Goal: Transaction & Acquisition: Purchase product/service

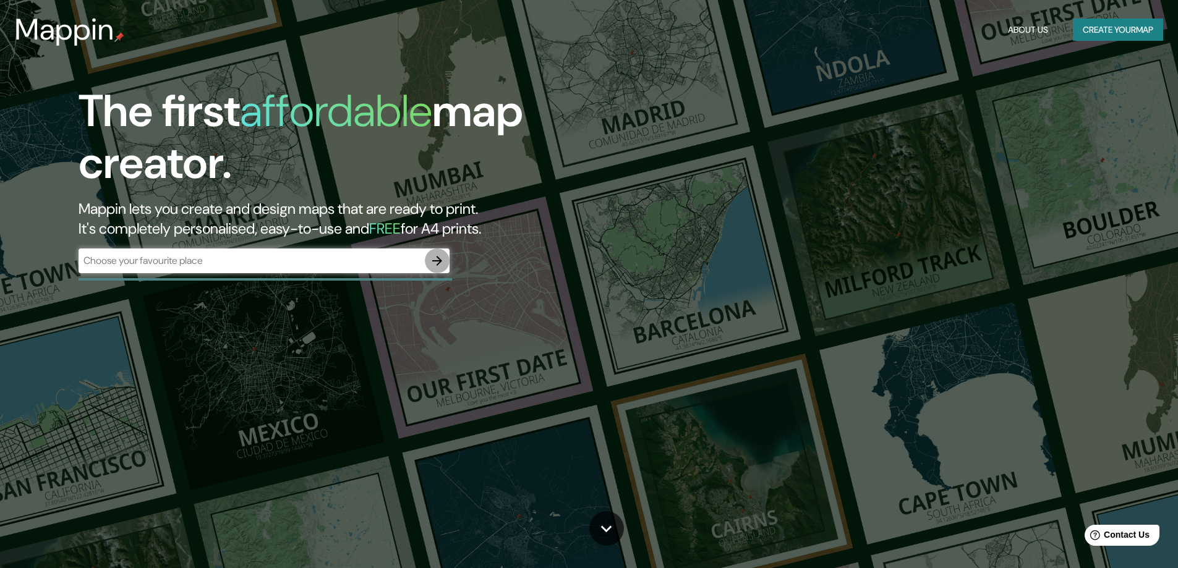
click at [441, 260] on icon "button" at bounding box center [437, 261] width 10 height 10
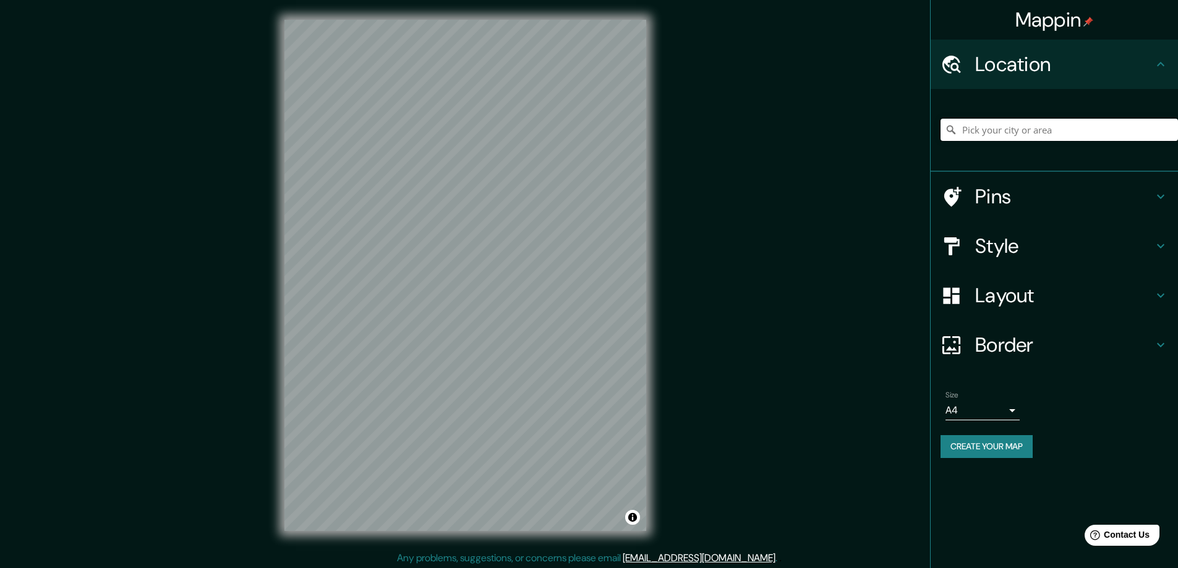
click at [1020, 137] on input "Pick your city or area" at bounding box center [1060, 130] width 238 height 22
type input "[PERSON_NAME], [GEOGRAPHIC_DATA], [GEOGRAPHIC_DATA]"
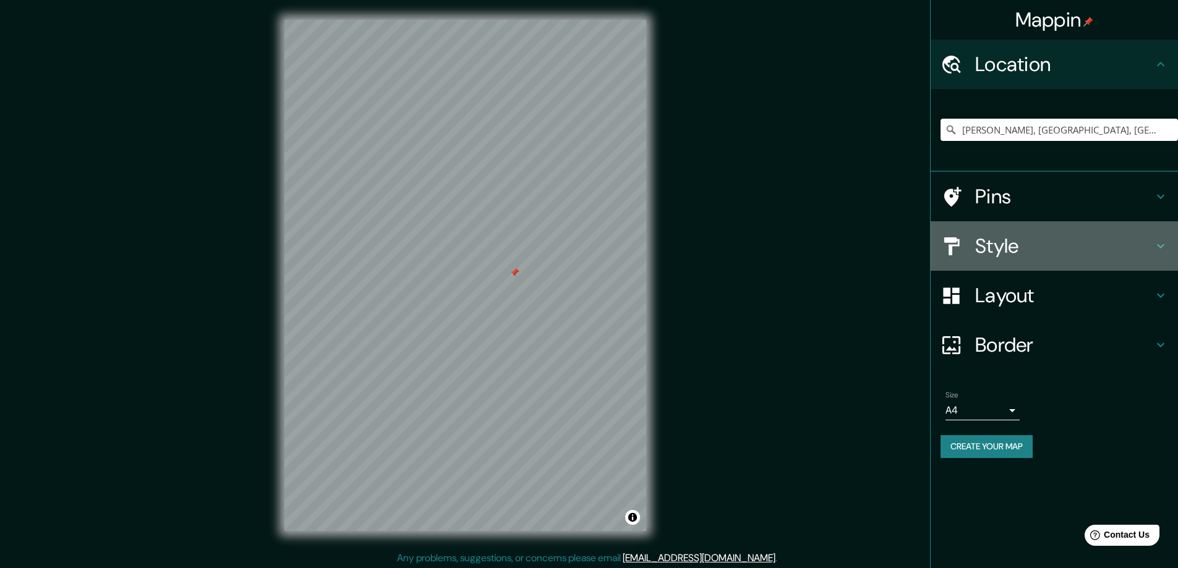
click at [1019, 244] on h4 "Style" at bounding box center [1065, 246] width 178 height 25
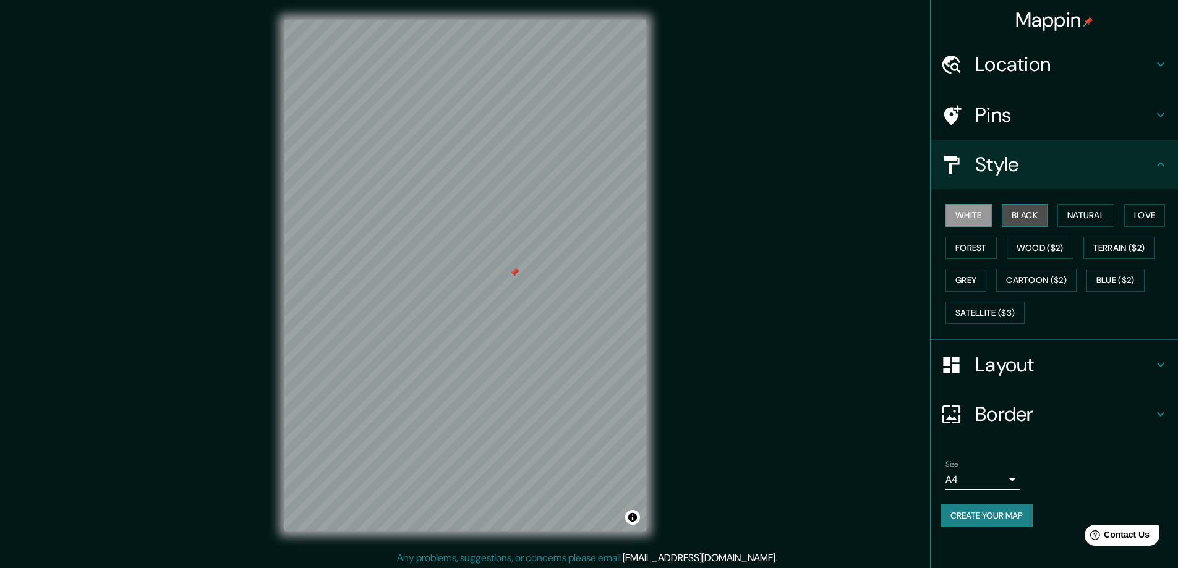
click at [1021, 213] on button "Black" at bounding box center [1025, 215] width 46 height 23
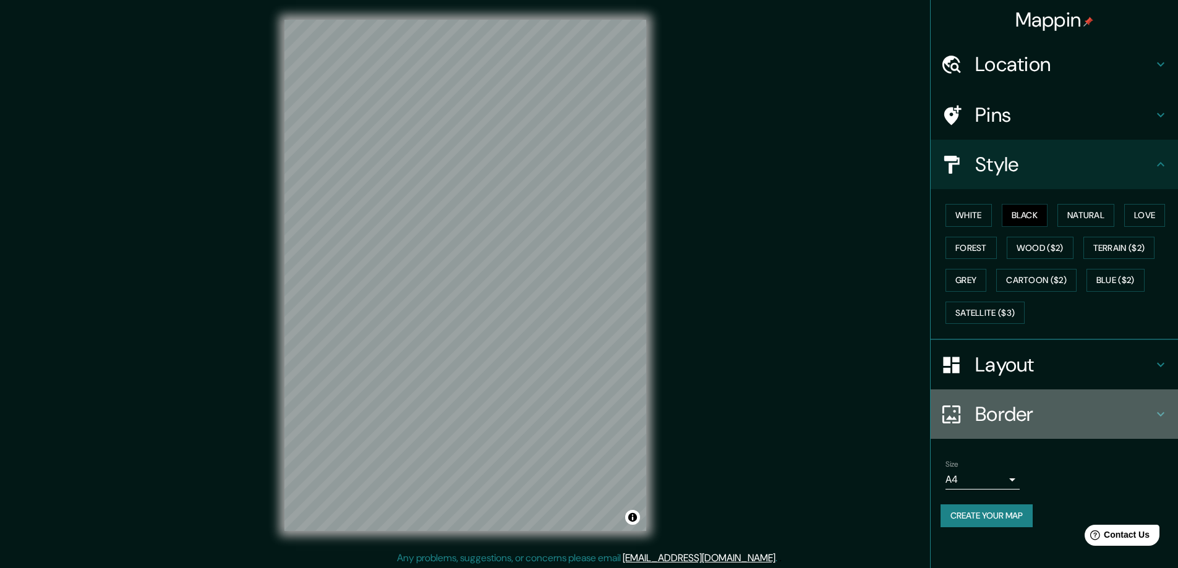
click at [1162, 419] on icon at bounding box center [1161, 414] width 15 height 15
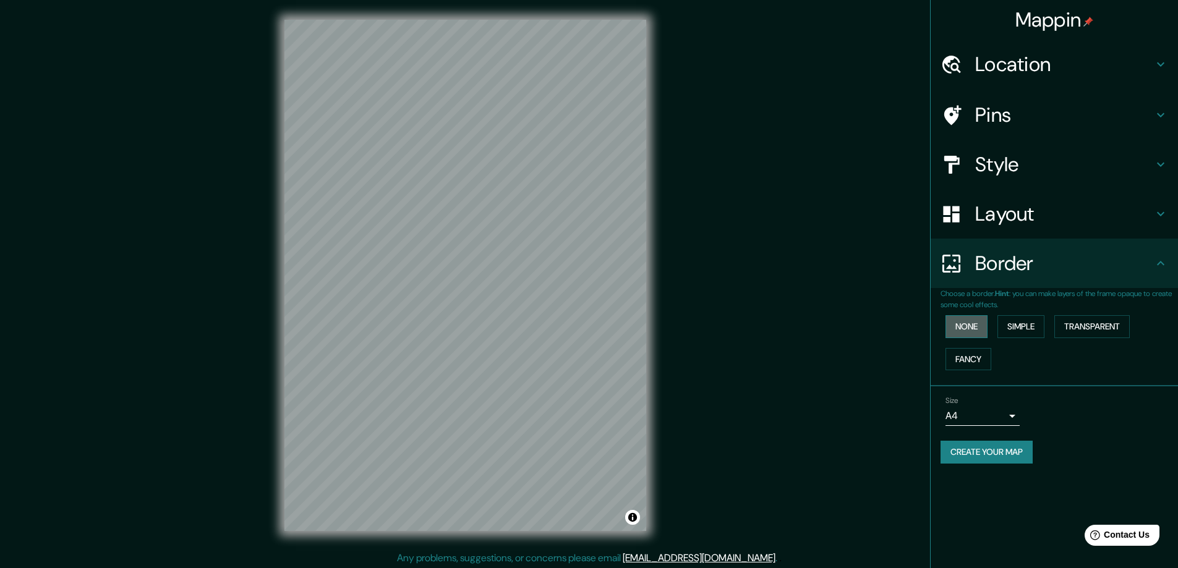
click at [974, 328] on button "None" at bounding box center [967, 326] width 42 height 23
click at [1031, 327] on button "Simple" at bounding box center [1021, 326] width 47 height 23
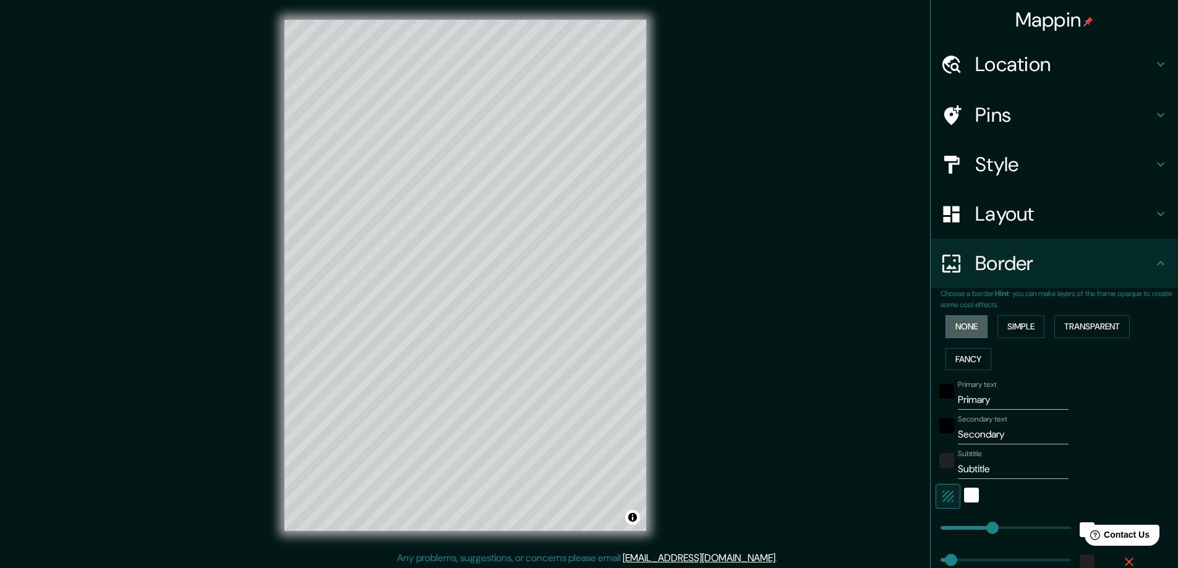
click at [959, 327] on button "None" at bounding box center [967, 326] width 42 height 23
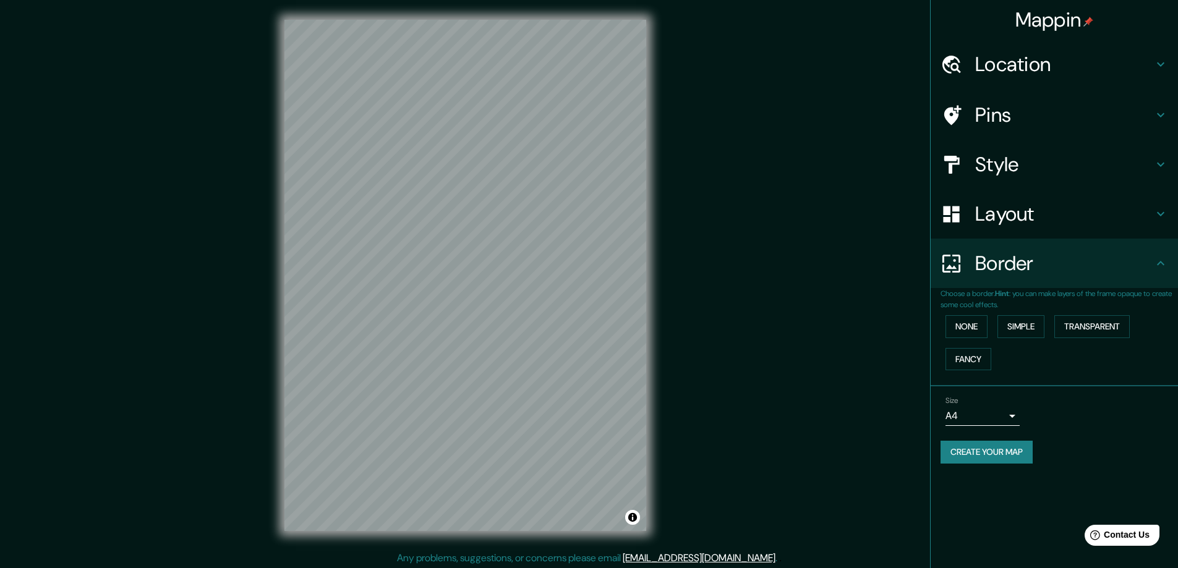
click at [1055, 227] on div "Layout" at bounding box center [1054, 213] width 247 height 49
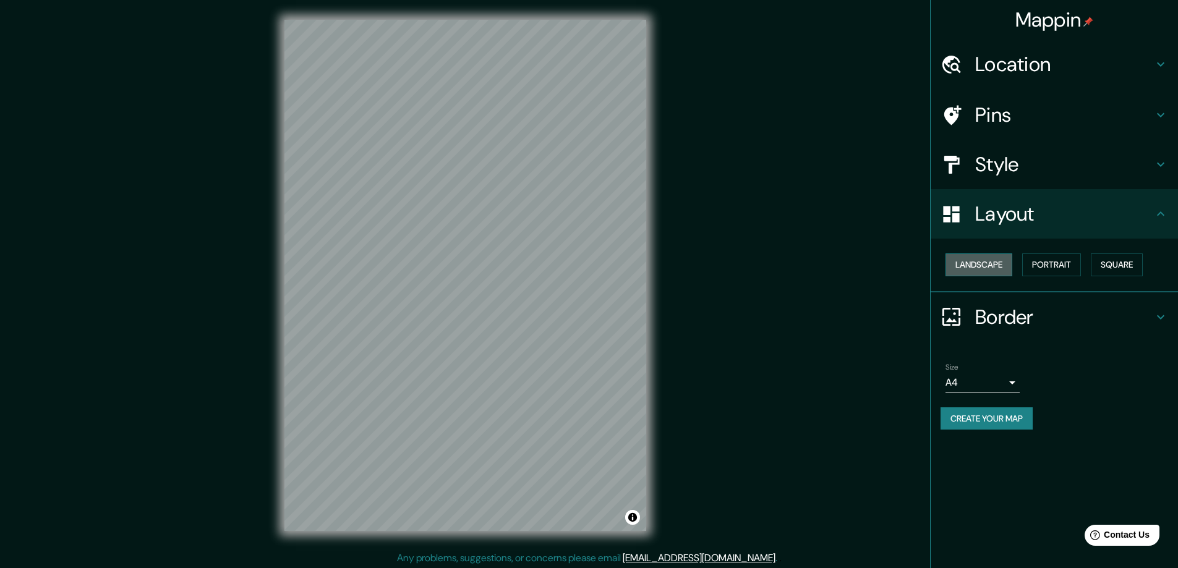
click at [990, 268] on button "Landscape" at bounding box center [979, 265] width 67 height 23
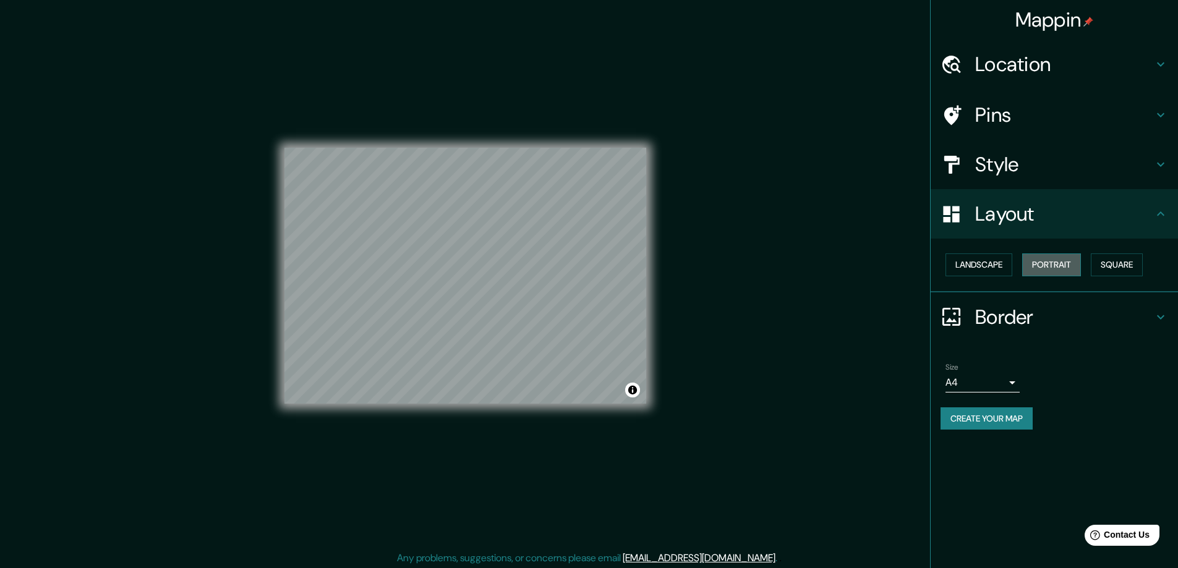
click at [1044, 257] on button "Portrait" at bounding box center [1052, 265] width 59 height 23
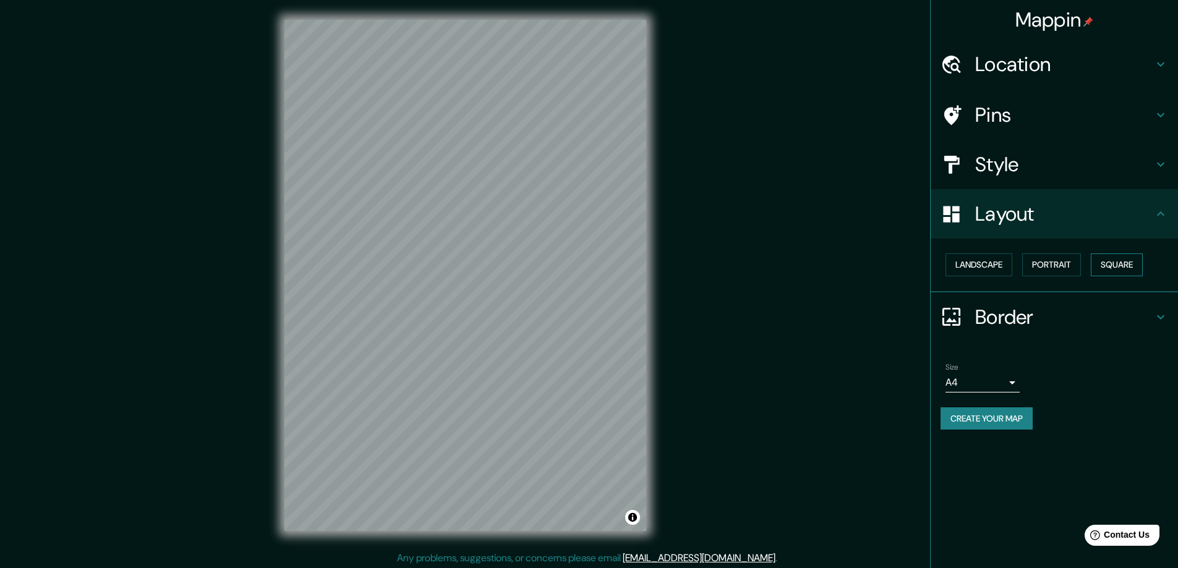
click at [1138, 255] on button "Square" at bounding box center [1117, 265] width 52 height 23
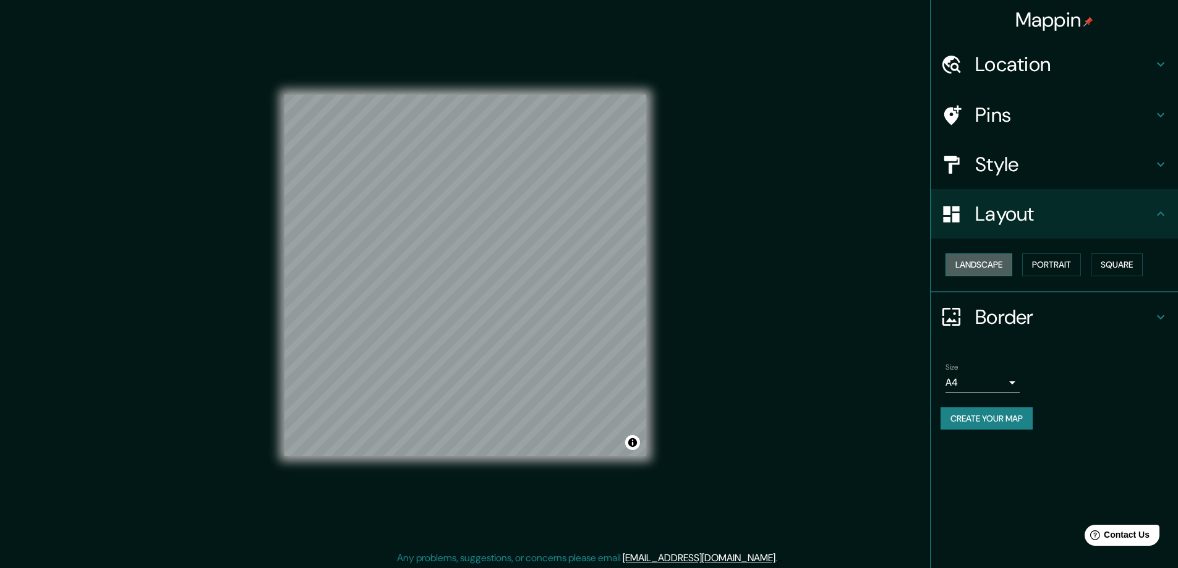
click at [989, 270] on button "Landscape" at bounding box center [979, 265] width 67 height 23
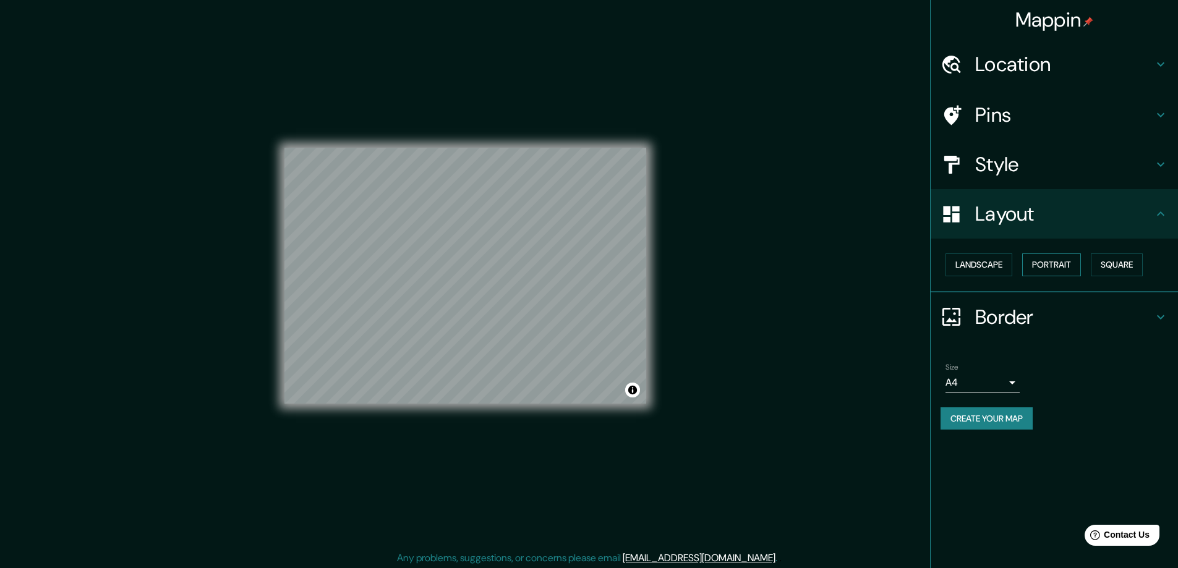
click at [1052, 259] on button "Portrait" at bounding box center [1052, 265] width 59 height 23
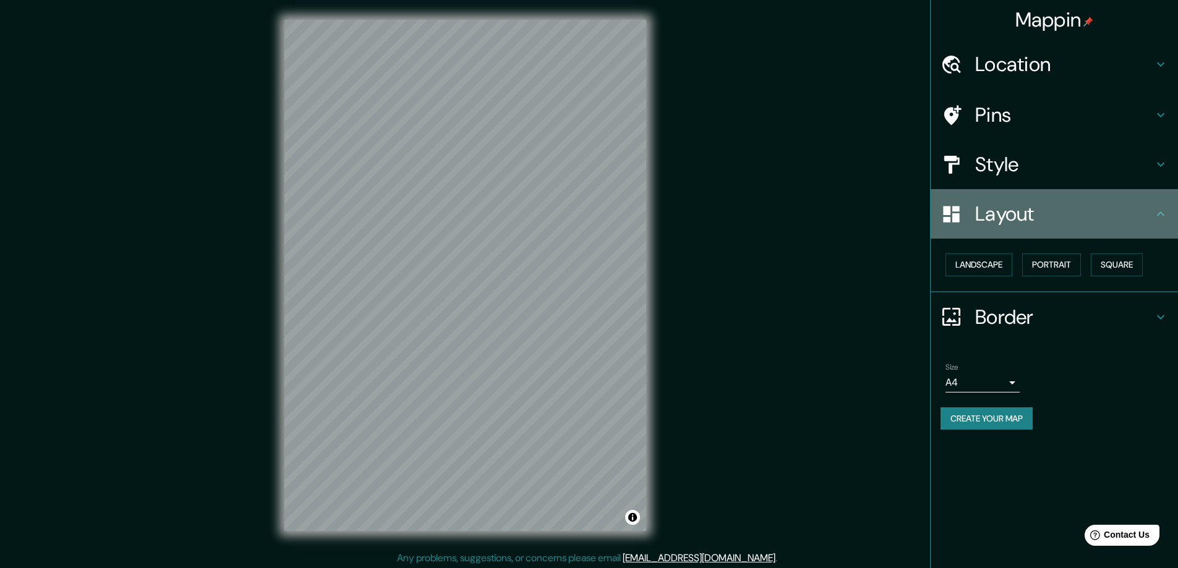
click at [1126, 209] on h4 "Layout" at bounding box center [1065, 214] width 178 height 25
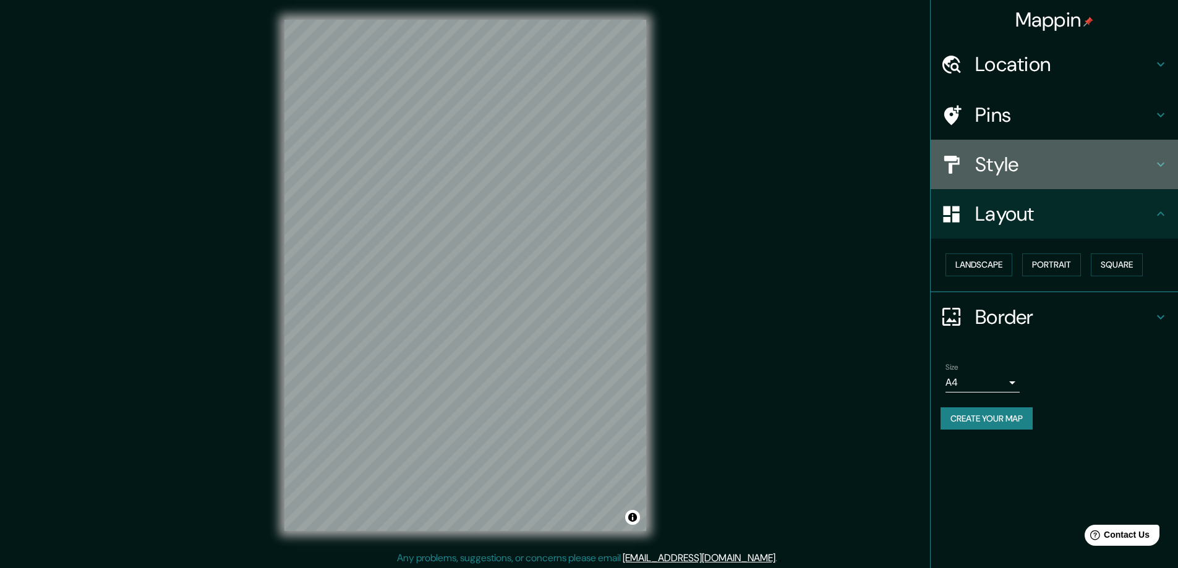
click at [1039, 158] on h4 "Style" at bounding box center [1065, 164] width 178 height 25
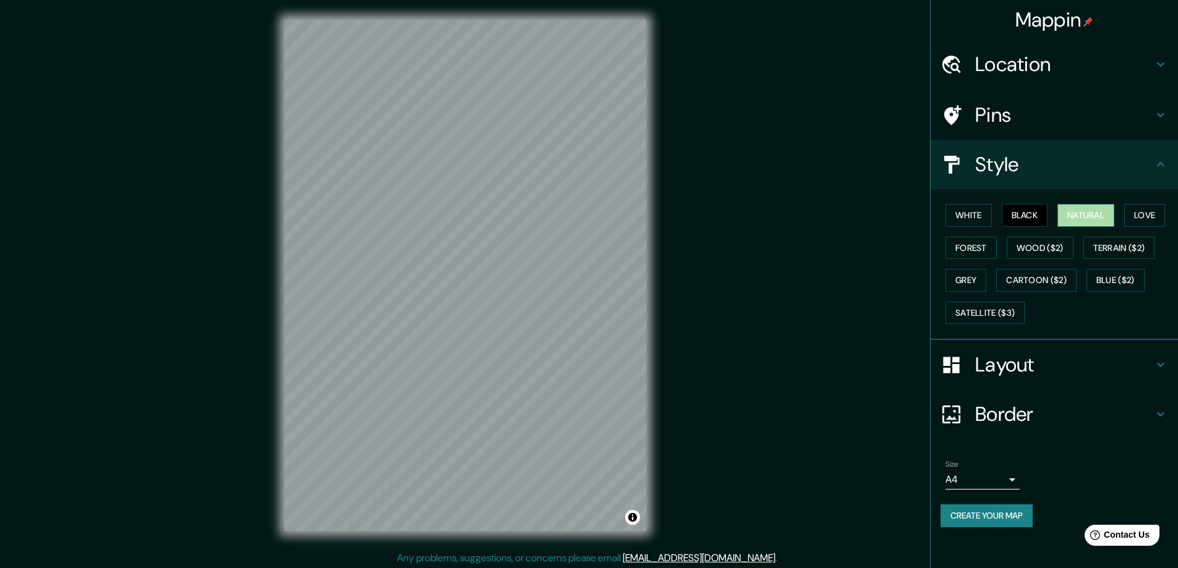
click at [1087, 217] on button "Natural" at bounding box center [1086, 215] width 57 height 23
click at [1164, 212] on button "Love" at bounding box center [1145, 215] width 41 height 23
click at [966, 255] on button "Forest" at bounding box center [971, 248] width 51 height 23
click at [1023, 252] on button "Wood ($2)" at bounding box center [1040, 248] width 67 height 23
click at [1100, 249] on button "Terrain ($2)" at bounding box center [1120, 248] width 72 height 23
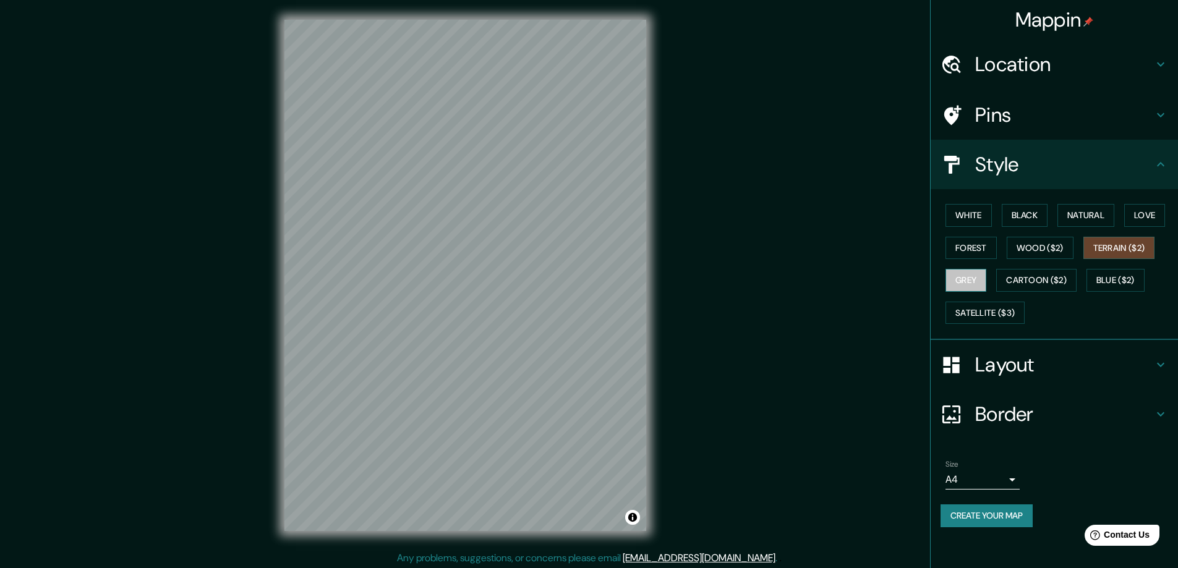
click at [970, 280] on button "Grey" at bounding box center [966, 280] width 41 height 23
click at [1105, 278] on button "Blue ($2)" at bounding box center [1116, 280] width 58 height 23
click at [1017, 116] on h4 "Pins" at bounding box center [1065, 115] width 178 height 25
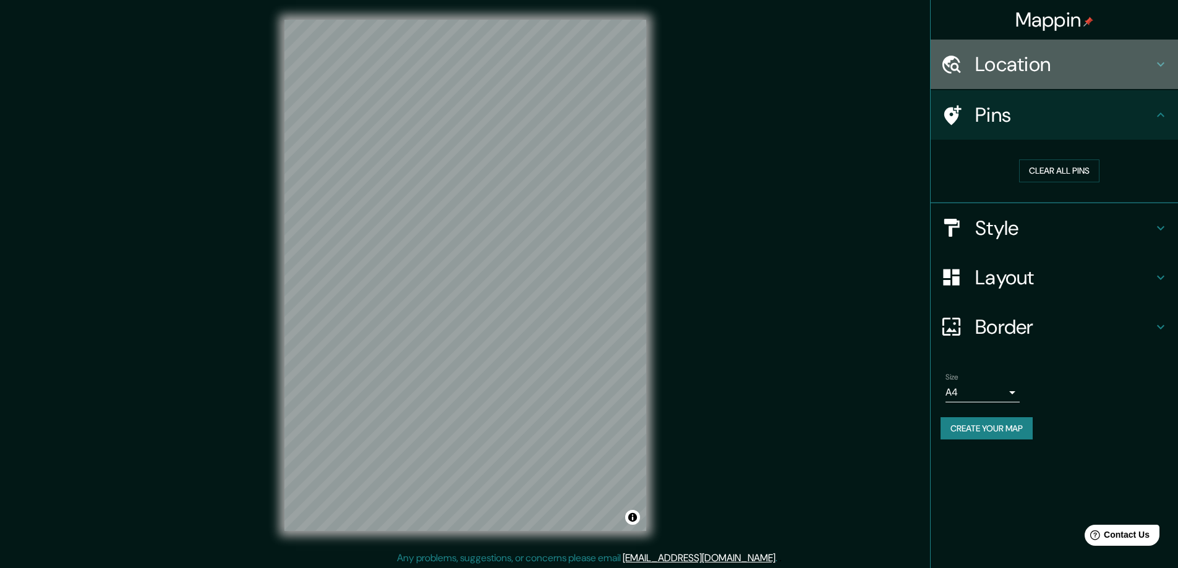
click at [1100, 78] on div "Location" at bounding box center [1054, 64] width 247 height 49
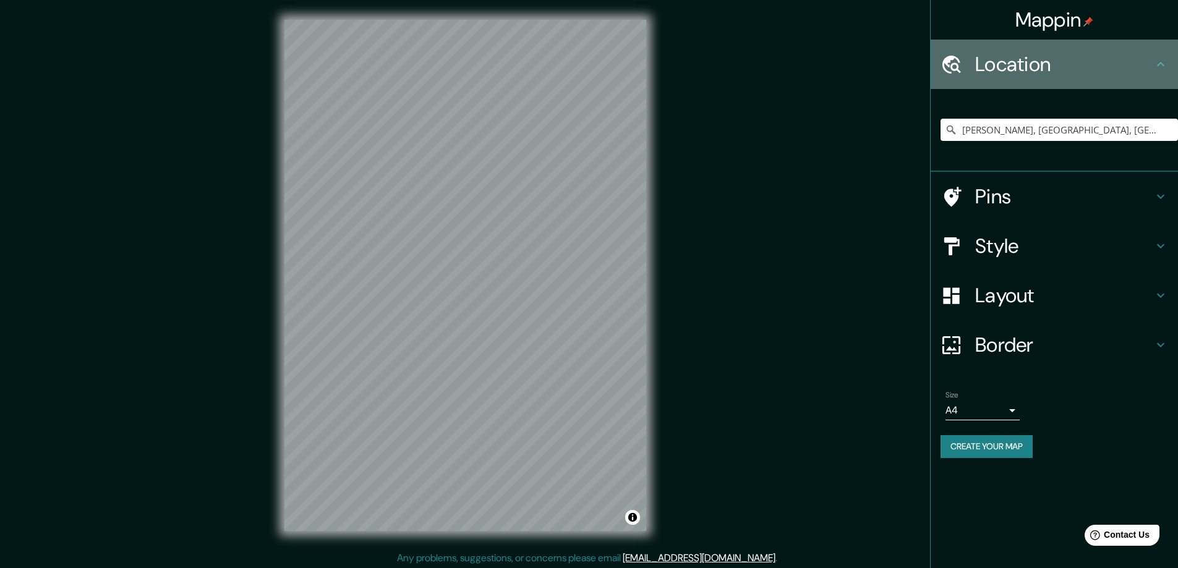
click at [1164, 63] on icon at bounding box center [1161, 64] width 15 height 15
